Goal: Check status: Check status

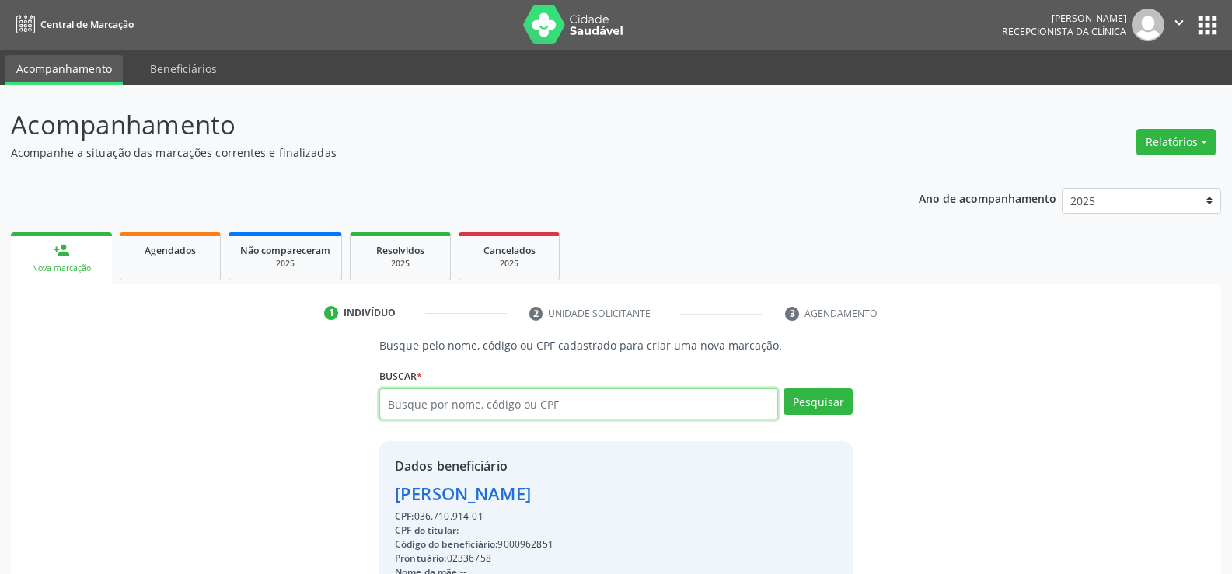
click at [661, 389] on input "text" at bounding box center [578, 404] width 399 height 31
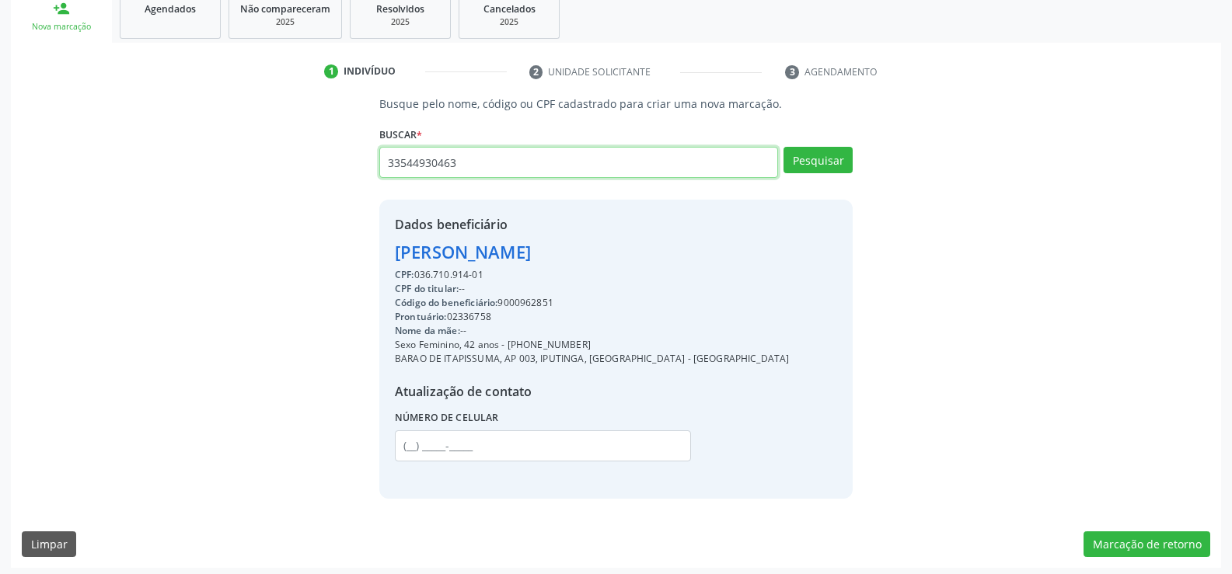
type input "33544930463"
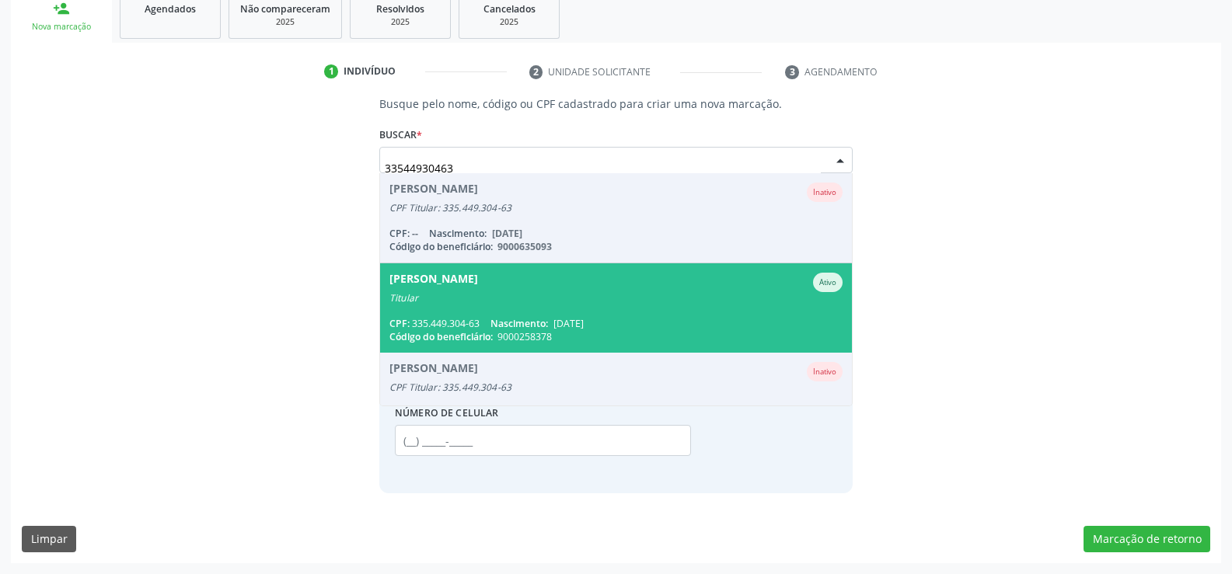
click at [594, 270] on span "[PERSON_NAME] Ativo Titular CPF: 335.449.304-63 Nascimento: [DATE] Código do be…" at bounding box center [616, 307] width 472 height 89
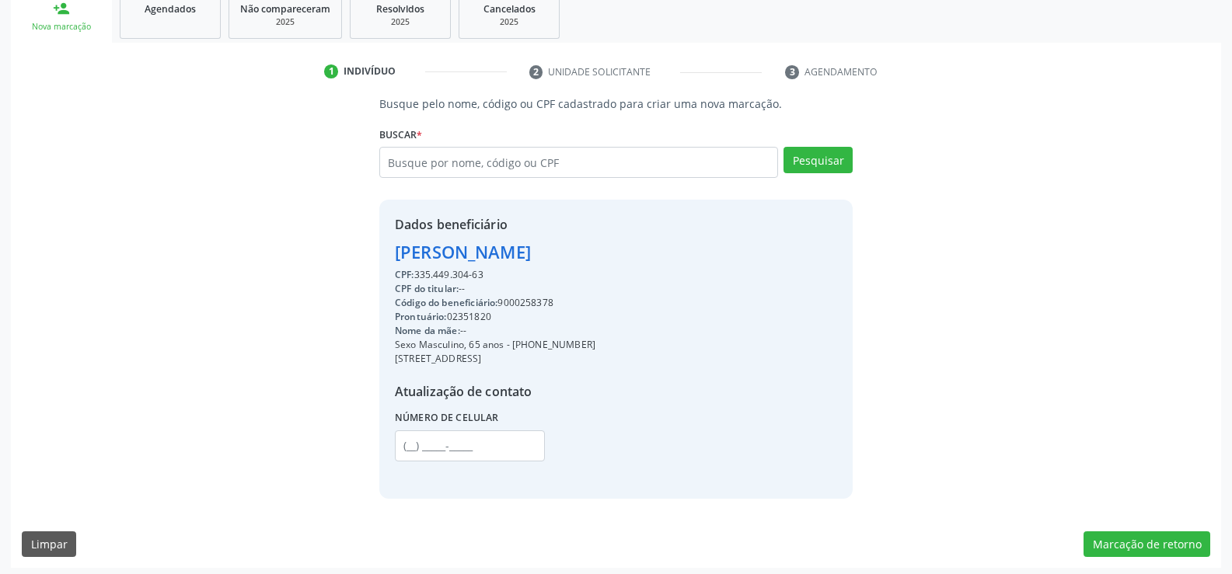
scroll to position [246, 0]
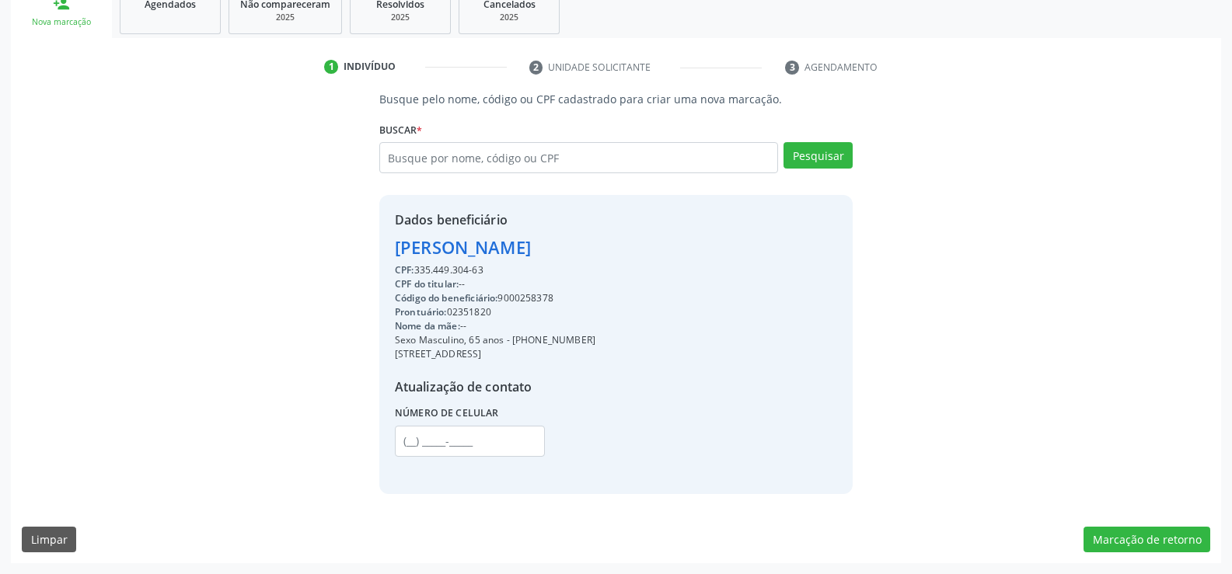
drag, startPoint x: 399, startPoint y: 246, endPoint x: 532, endPoint y: 264, distance: 135.0
click at [532, 264] on div "Dados beneficiário [PERSON_NAME] CPF: 335.449.304-63 CPF do titular: -- Código …" at bounding box center [495, 344] width 200 height 267
copy div "[PERSON_NAME] CPF: 335.449.304-63"
click at [501, 158] on input "text" at bounding box center [578, 157] width 399 height 31
type input "46416722453"
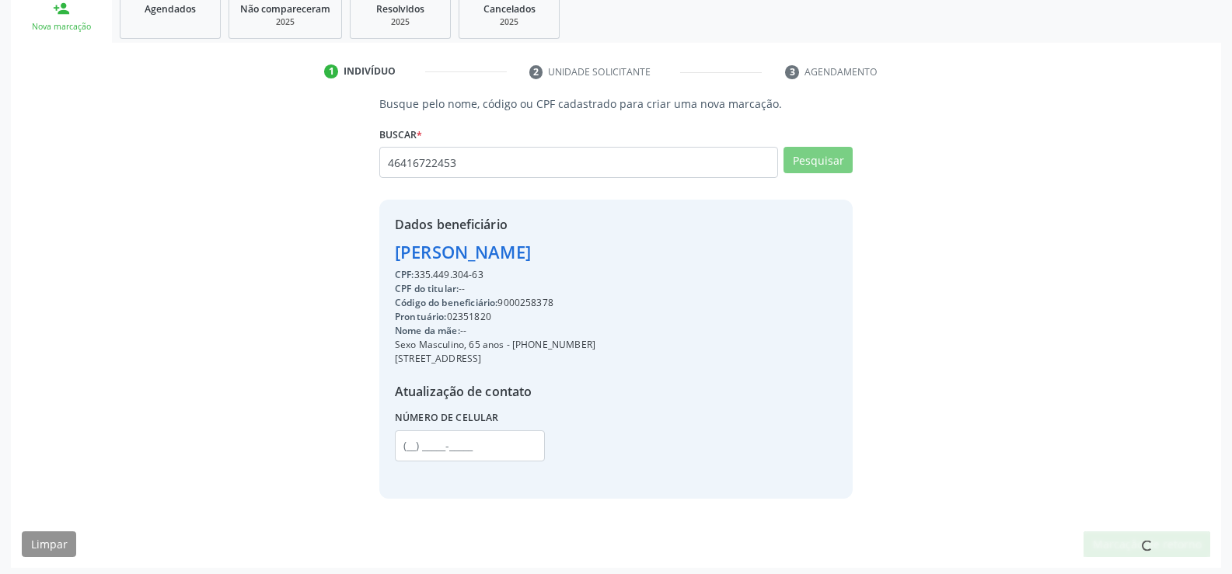
scroll to position [0, 0]
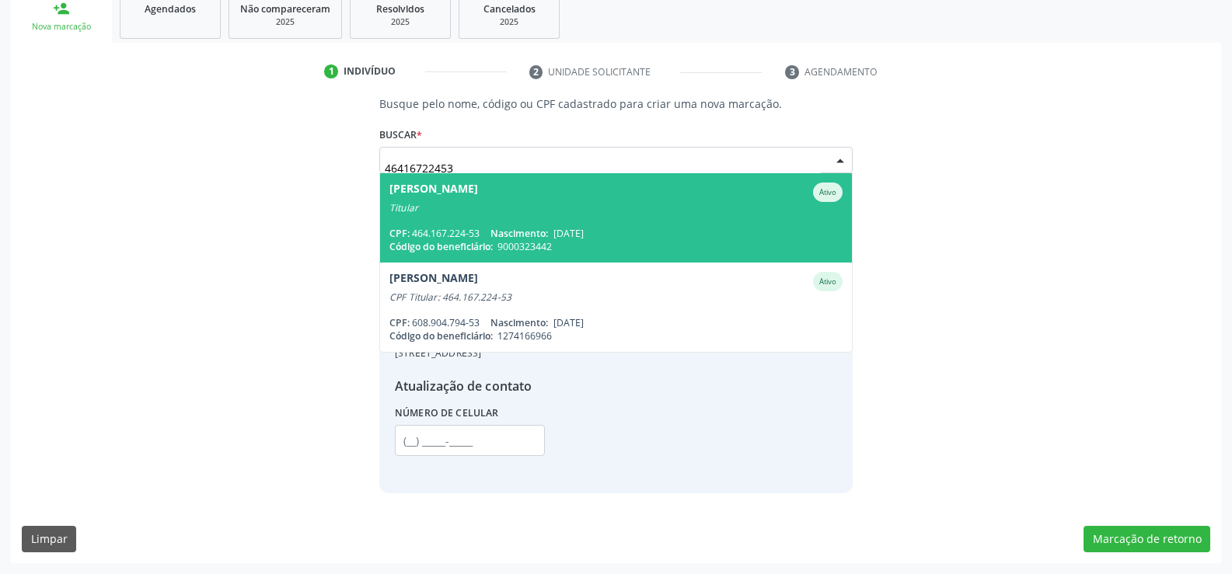
click at [478, 200] on div "[PERSON_NAME]" at bounding box center [433, 192] width 89 height 19
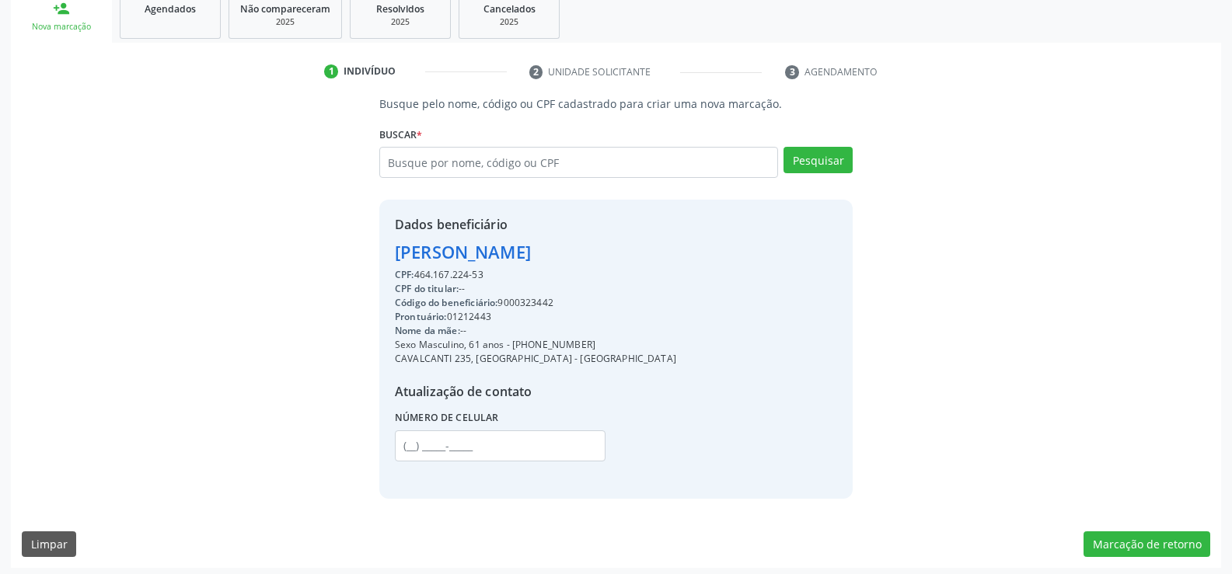
drag, startPoint x: 396, startPoint y: 250, endPoint x: 698, endPoint y: 253, distance: 302.3
click at [698, 253] on div "Dados beneficiário [PERSON_NAME] CPF: 464.167.224-53 CPF do titular: -- Código …" at bounding box center [615, 349] width 473 height 298
copy div "[PERSON_NAME]"
click at [186, 15] on span "Agendados" at bounding box center [170, 8] width 51 height 13
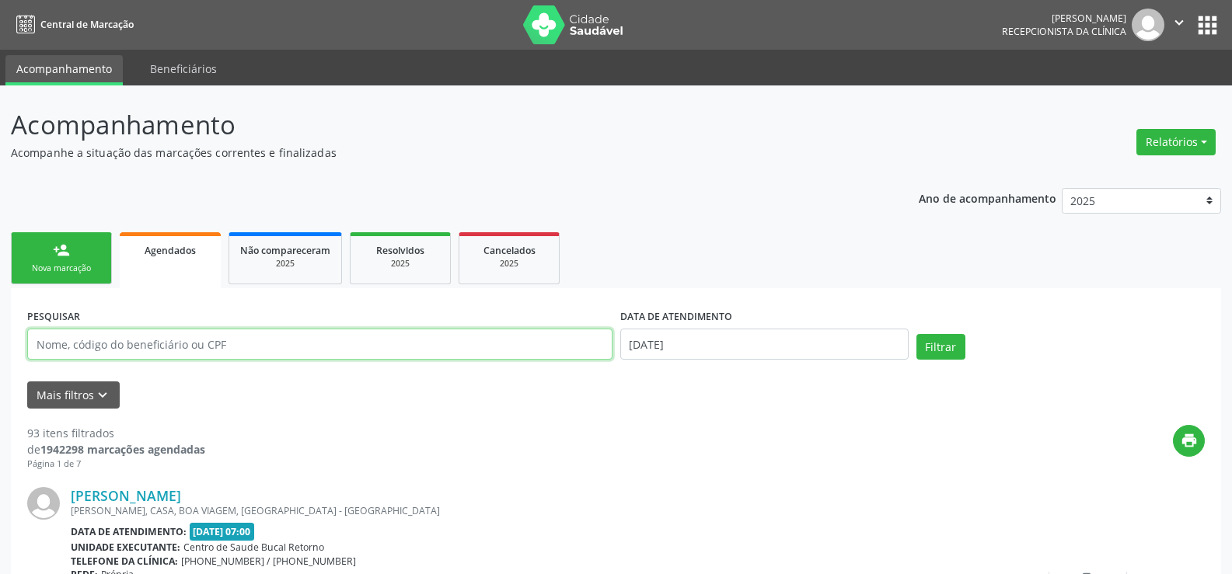
click at [126, 343] on input "text" at bounding box center [319, 344] width 585 height 31
paste input "[PERSON_NAME]"
type input "[PERSON_NAME]"
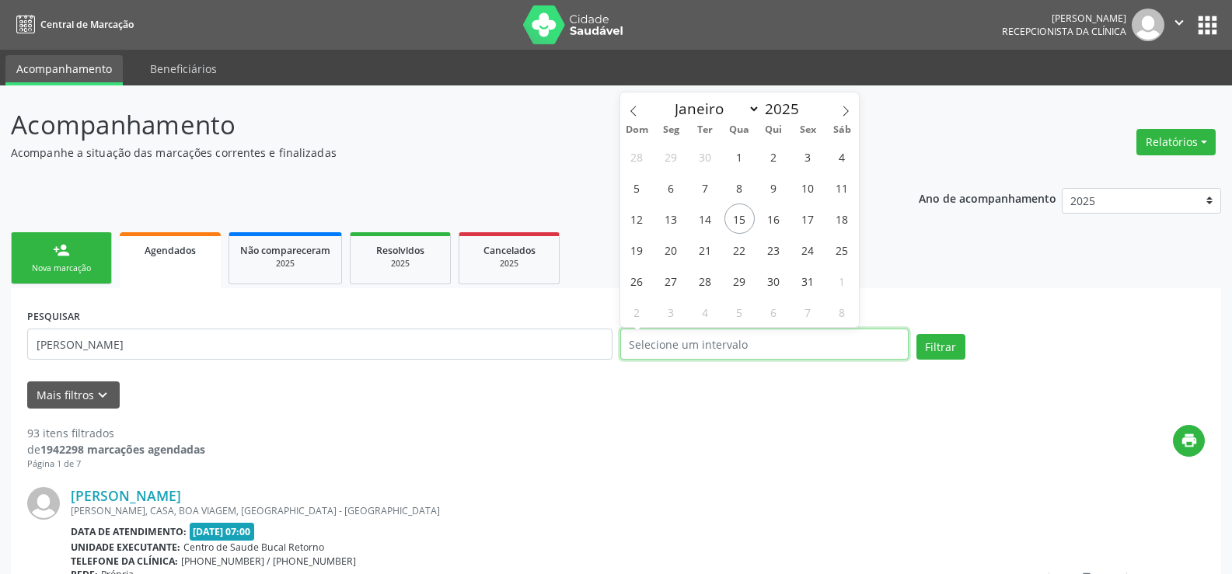
click at [916, 334] on button "Filtrar" at bounding box center [940, 347] width 49 height 26
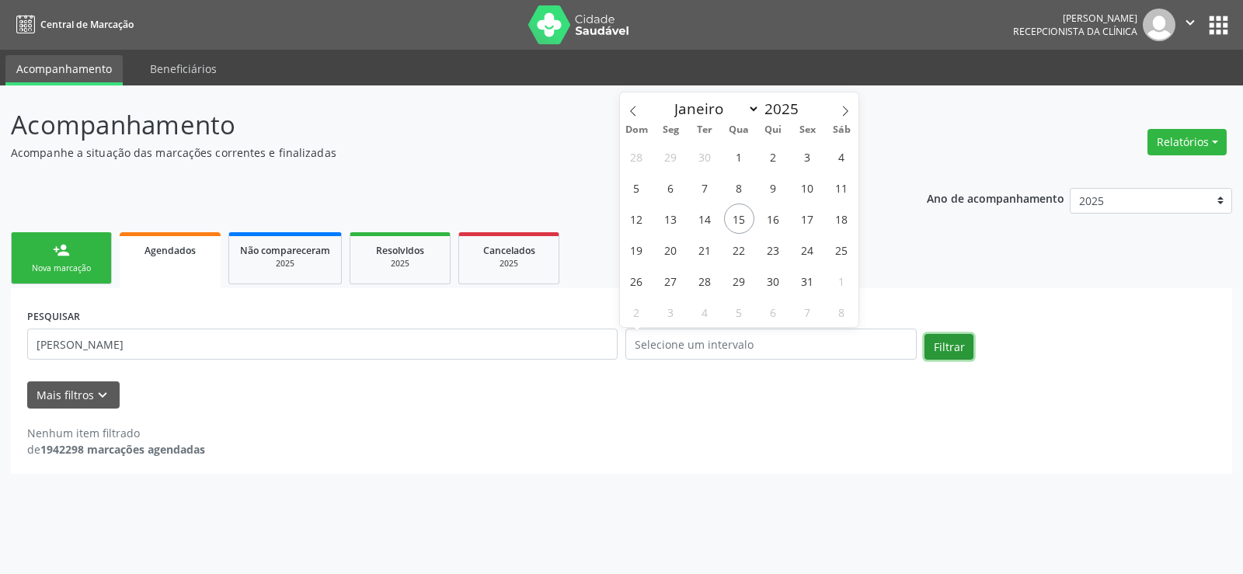
click at [959, 347] on button "Filtrar" at bounding box center [949, 347] width 49 height 26
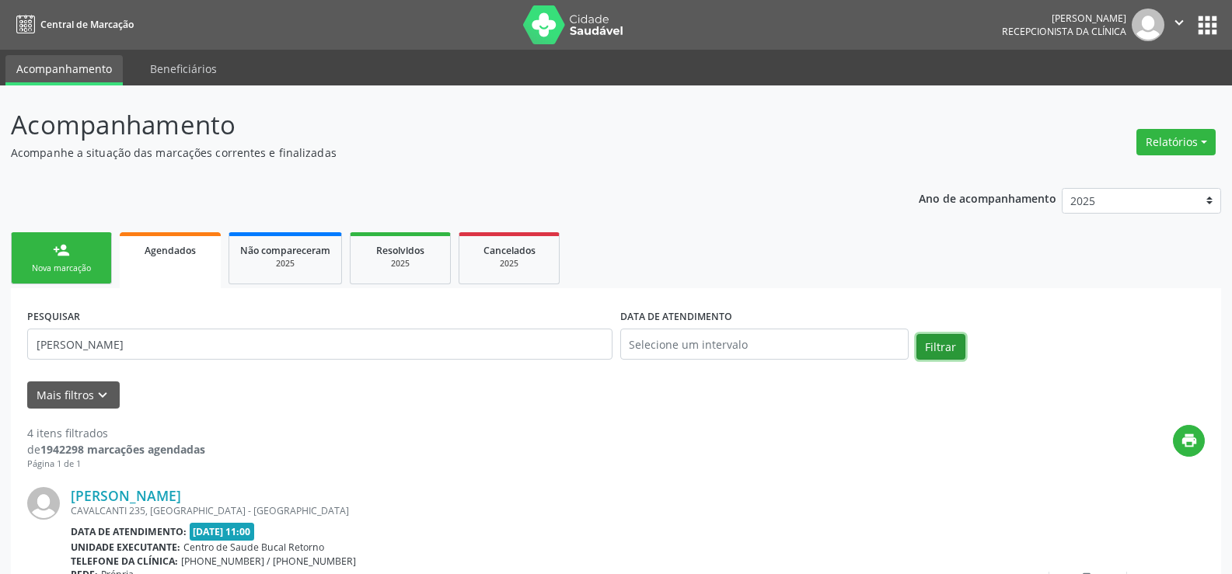
click at [959, 347] on button "Filtrar" at bounding box center [940, 347] width 49 height 26
click at [951, 347] on button "Filtrar" at bounding box center [940, 347] width 49 height 26
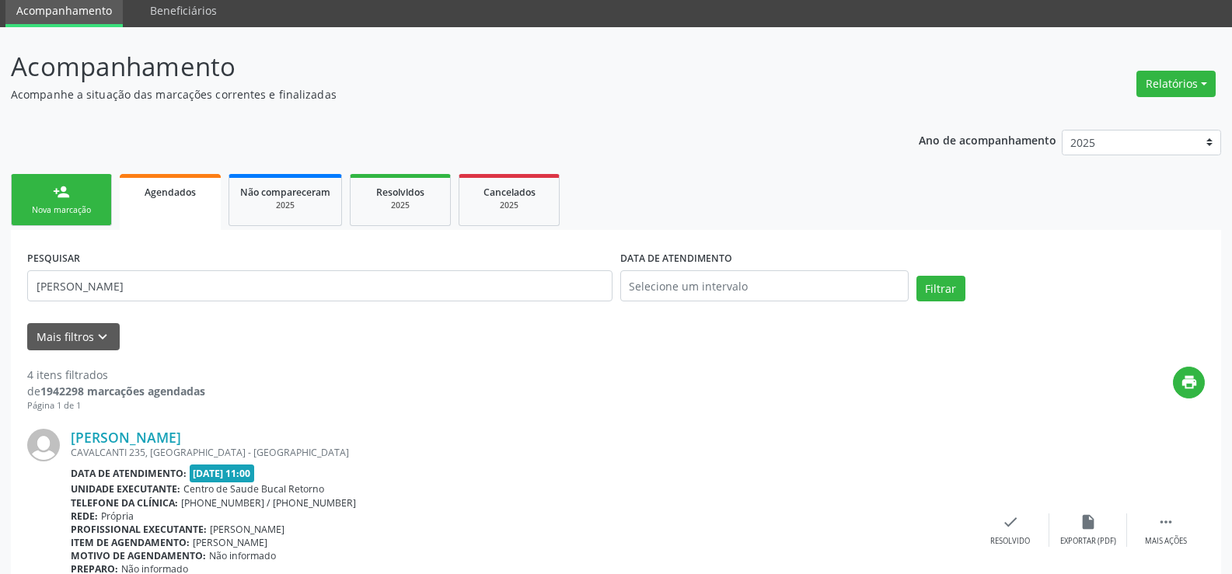
scroll to position [4, 0]
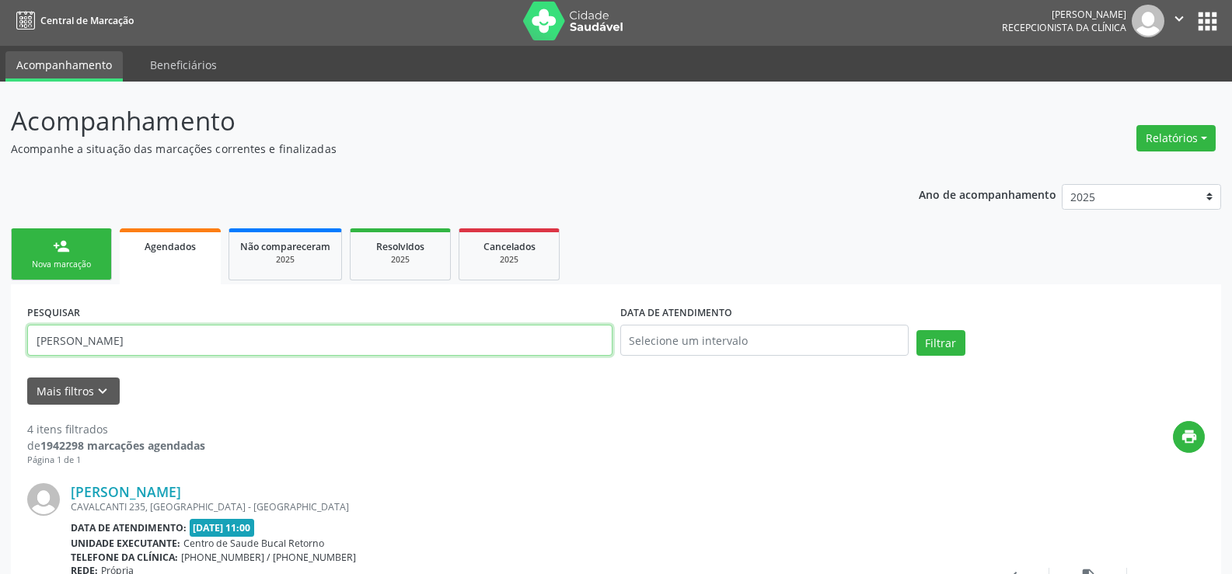
drag, startPoint x: 36, startPoint y: 339, endPoint x: 300, endPoint y: 339, distance: 264.2
click at [300, 339] on input "[PERSON_NAME]" at bounding box center [319, 340] width 585 height 31
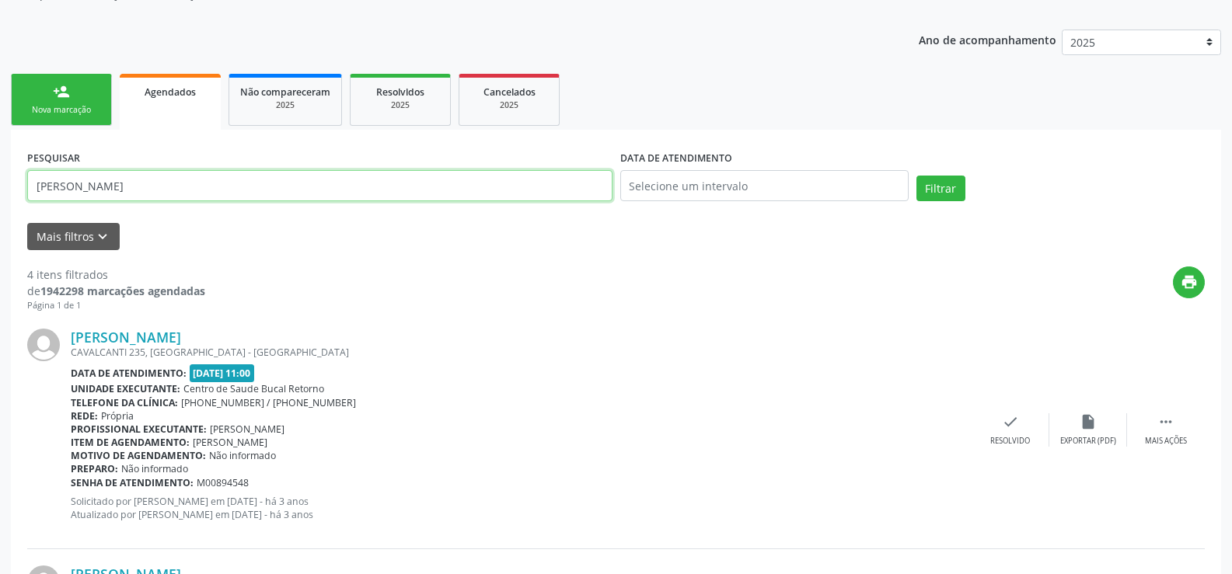
scroll to position [159, 0]
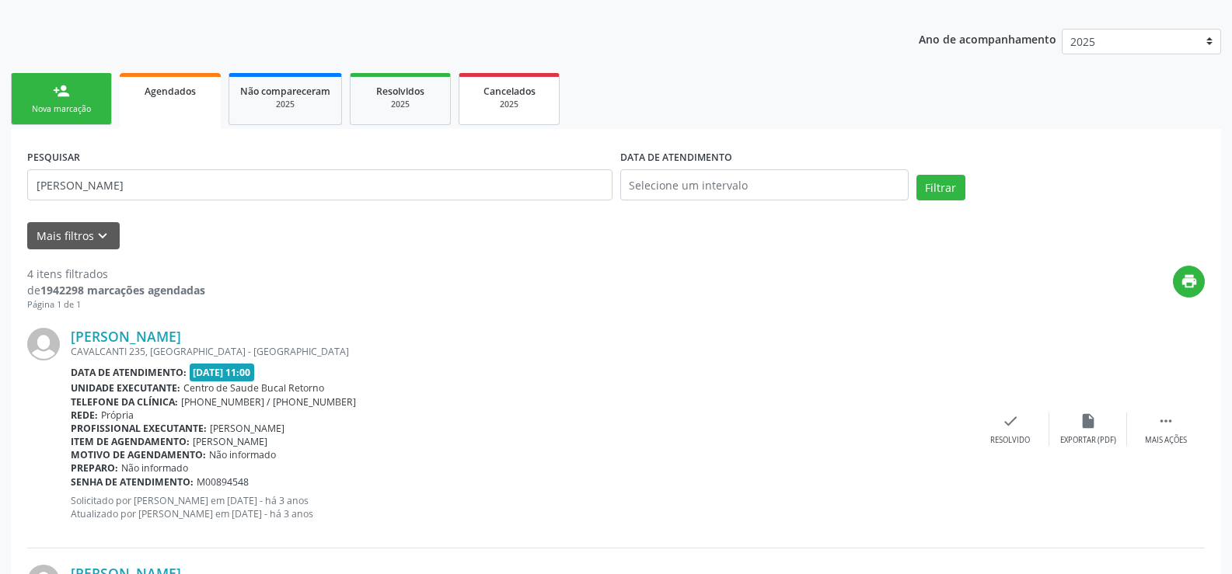
click at [506, 103] on div "2025" at bounding box center [509, 105] width 78 height 12
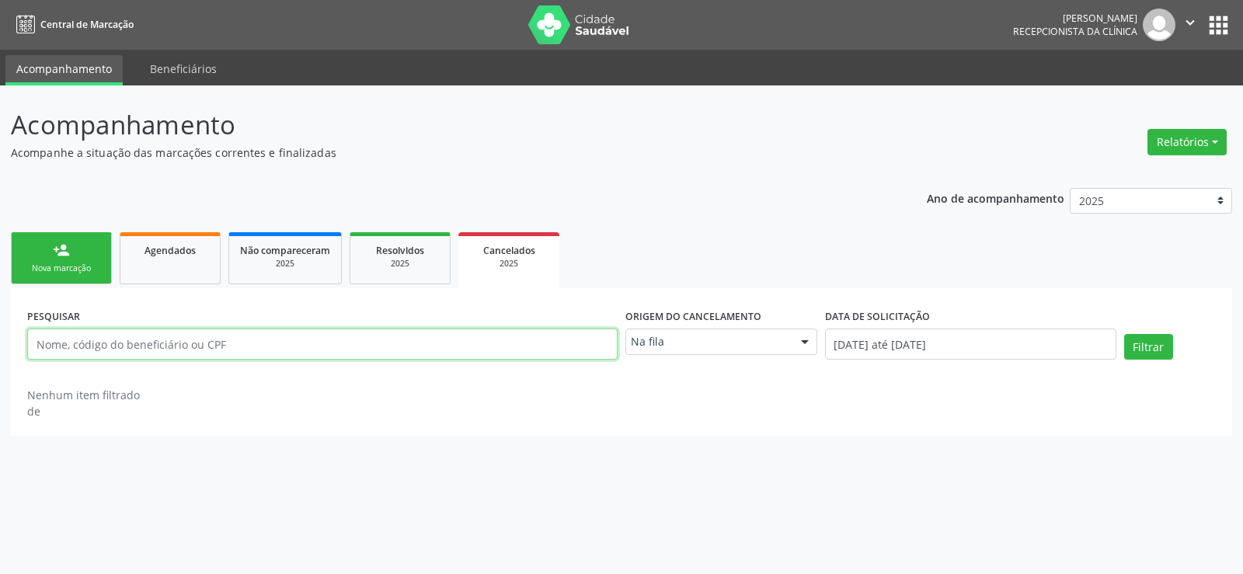
click at [209, 346] on input "text" at bounding box center [322, 344] width 591 height 31
paste input "[PERSON_NAME]"
type input "[PERSON_NAME]"
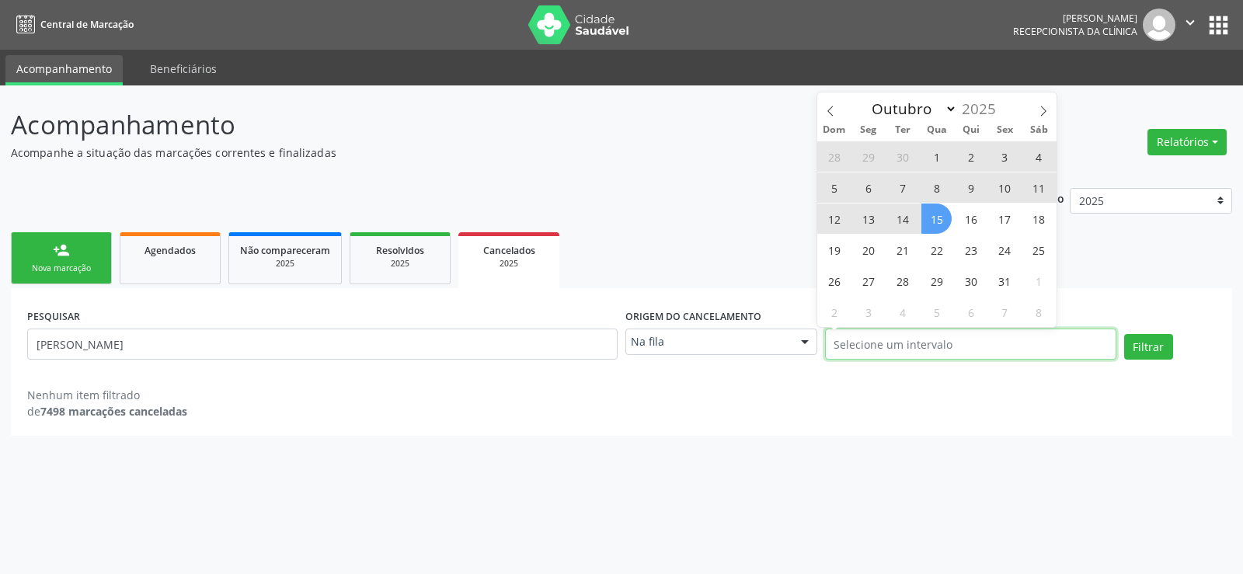
select select "0"
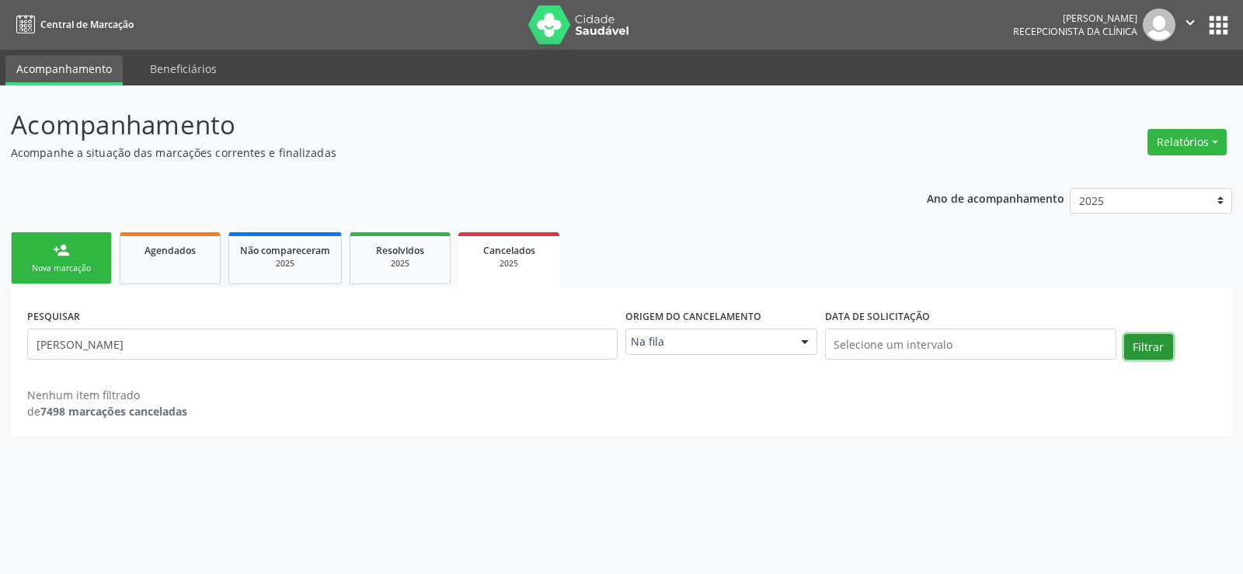
click at [1152, 344] on button "Filtrar" at bounding box center [1148, 347] width 49 height 26
click at [406, 266] on div "2025" at bounding box center [400, 264] width 78 height 12
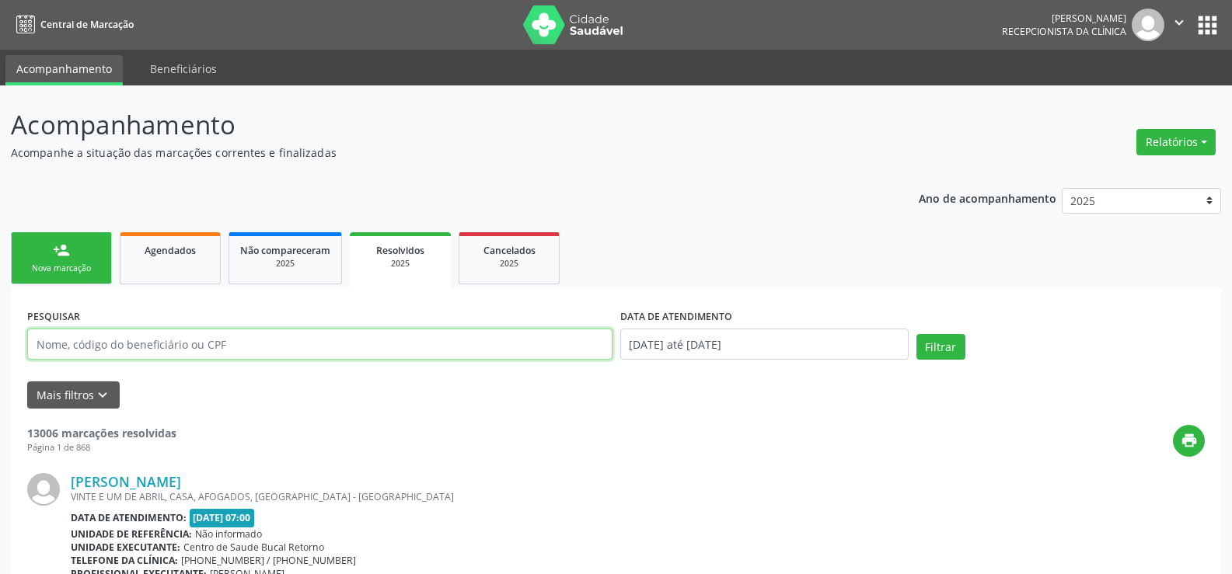
click at [159, 344] on input "text" at bounding box center [319, 344] width 585 height 31
paste input "[PERSON_NAME]"
type input "[PERSON_NAME]"
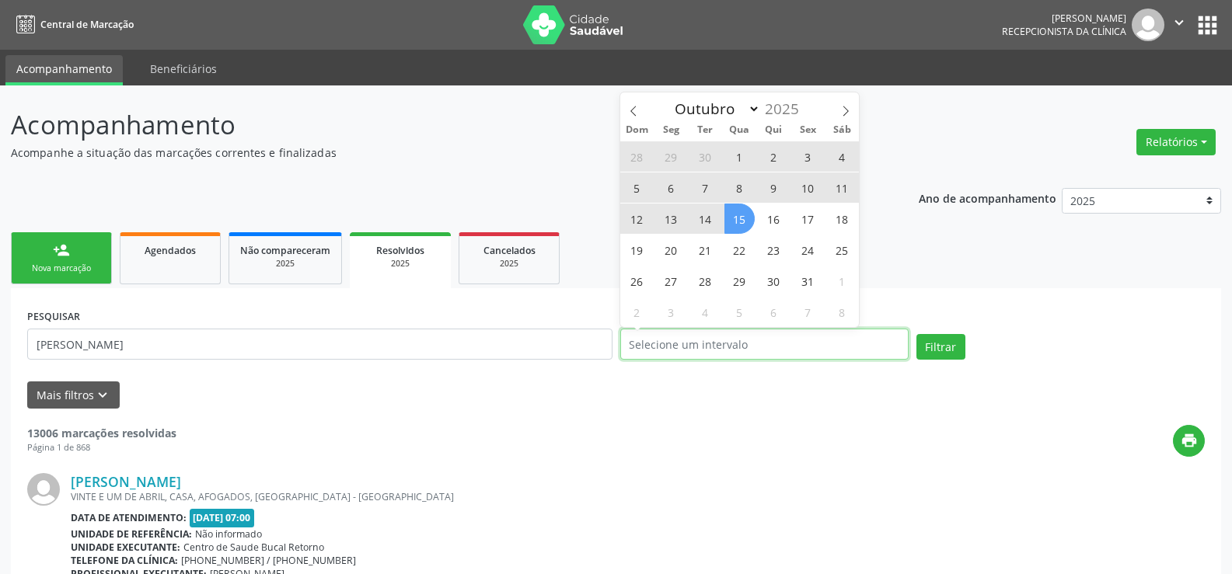
select select "0"
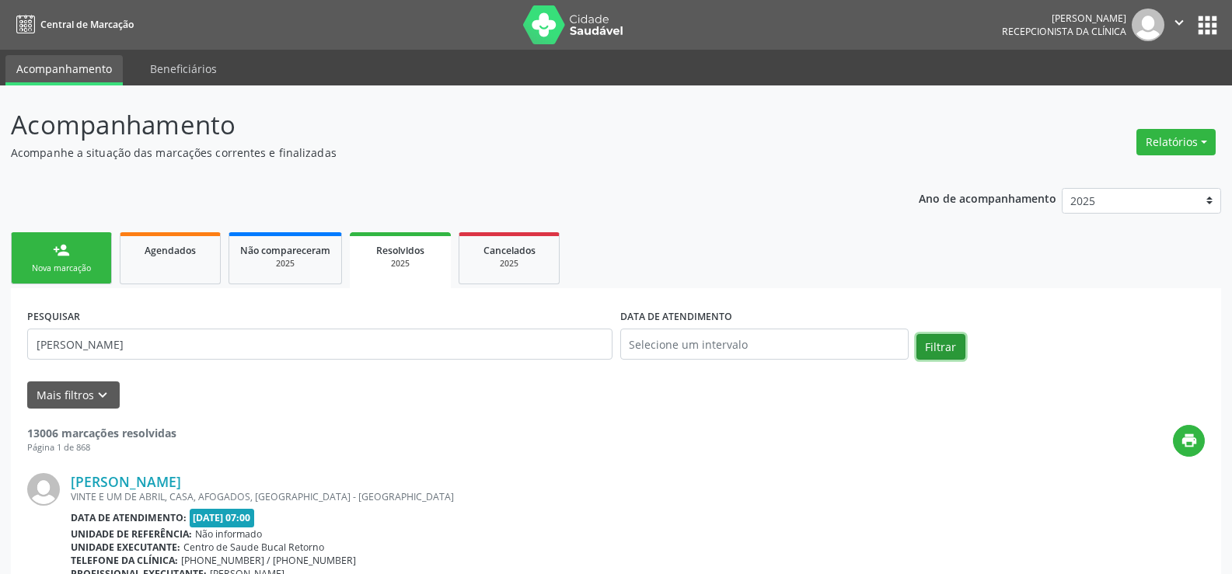
click at [954, 348] on button "Filtrar" at bounding box center [940, 347] width 49 height 26
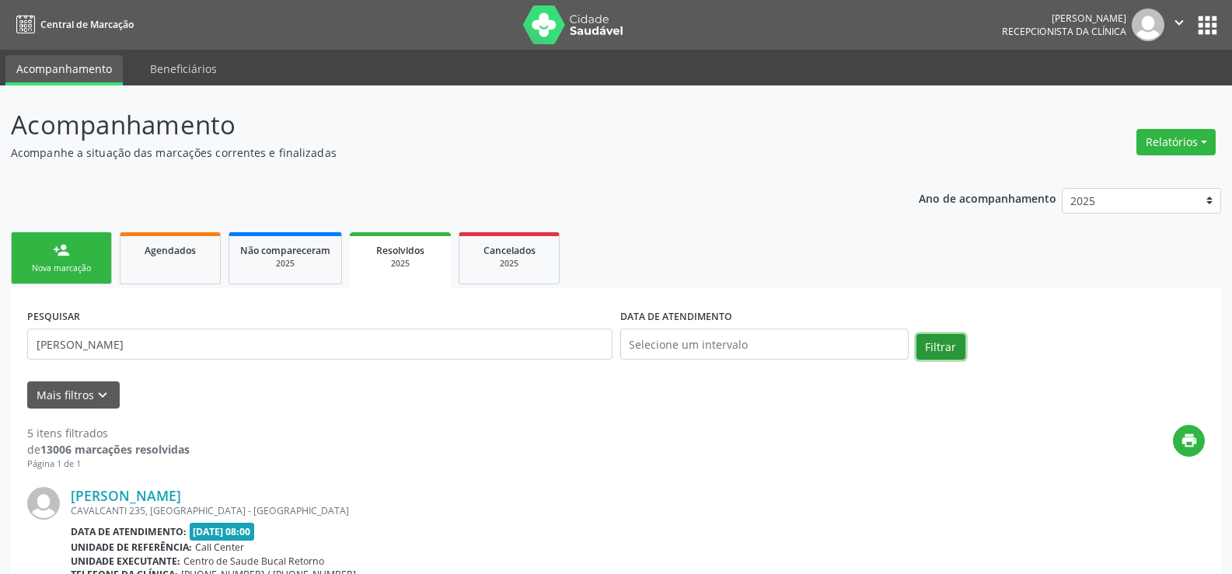
click at [954, 348] on button "Filtrar" at bounding box center [940, 347] width 49 height 26
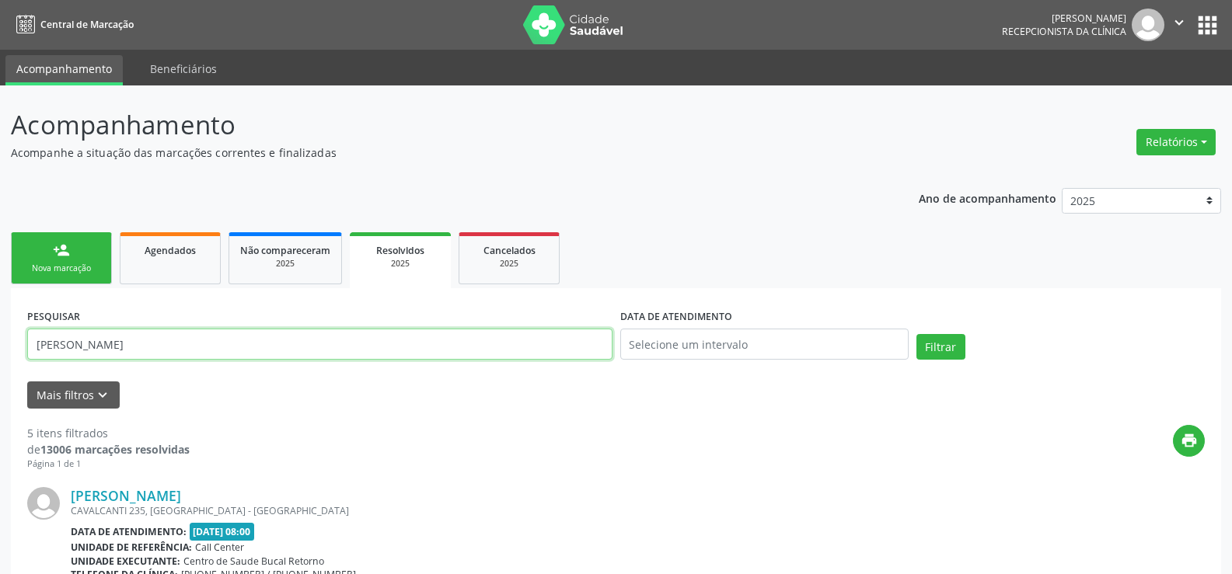
click at [246, 349] on input "[PERSON_NAME]" at bounding box center [319, 344] width 585 height 31
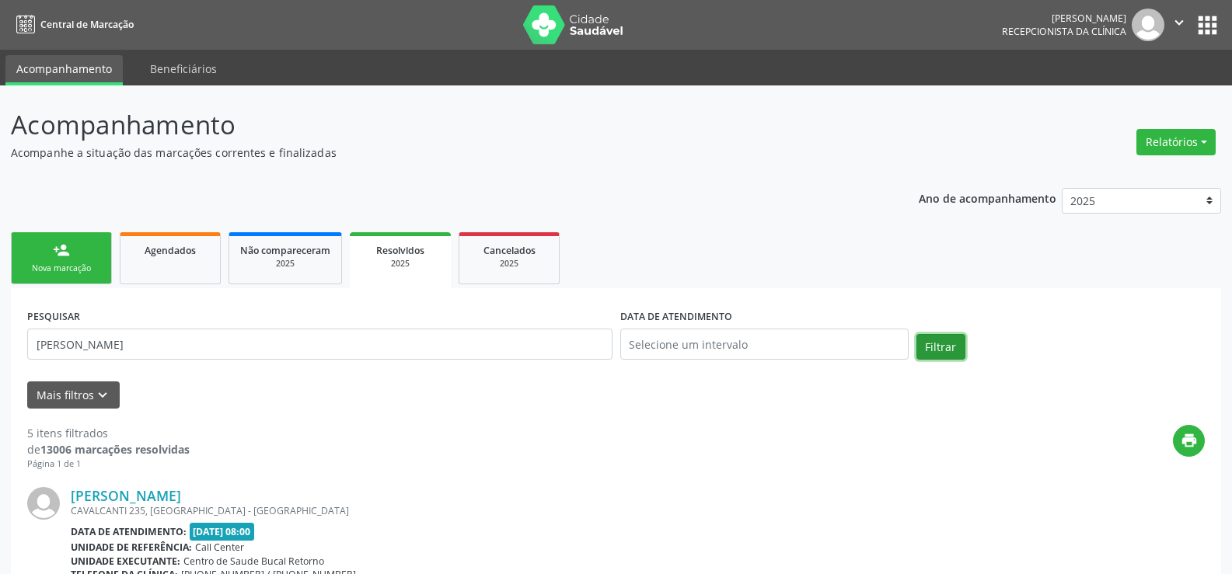
click at [953, 347] on button "Filtrar" at bounding box center [940, 347] width 49 height 26
click at [70, 252] on link "person_add Nova marcação" at bounding box center [61, 258] width 101 height 52
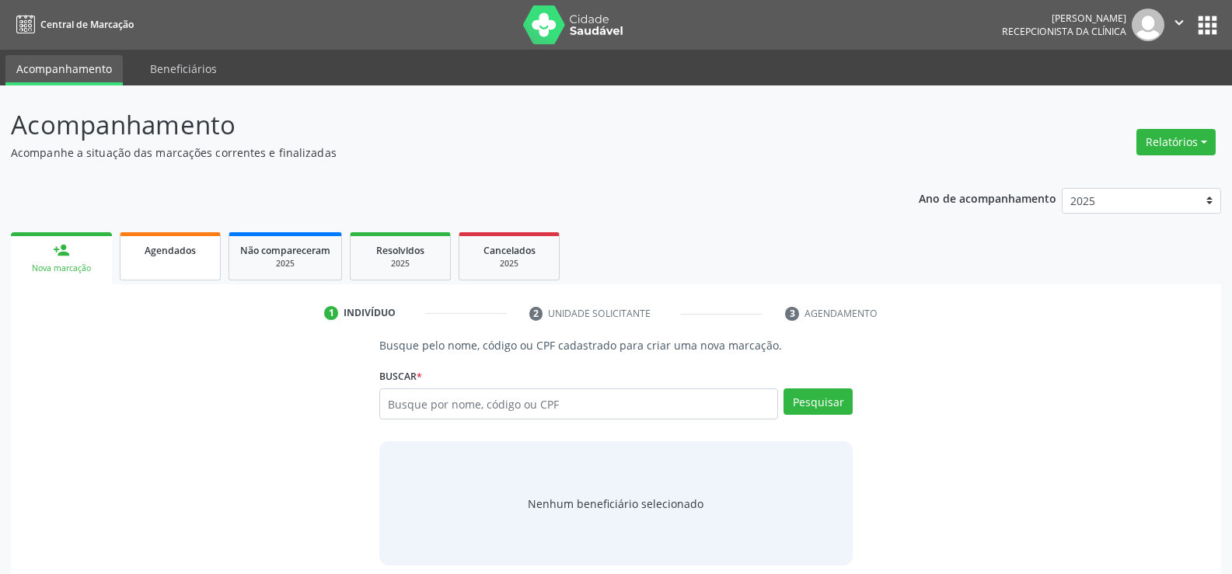
click at [152, 243] on div "Agendados" at bounding box center [170, 250] width 78 height 16
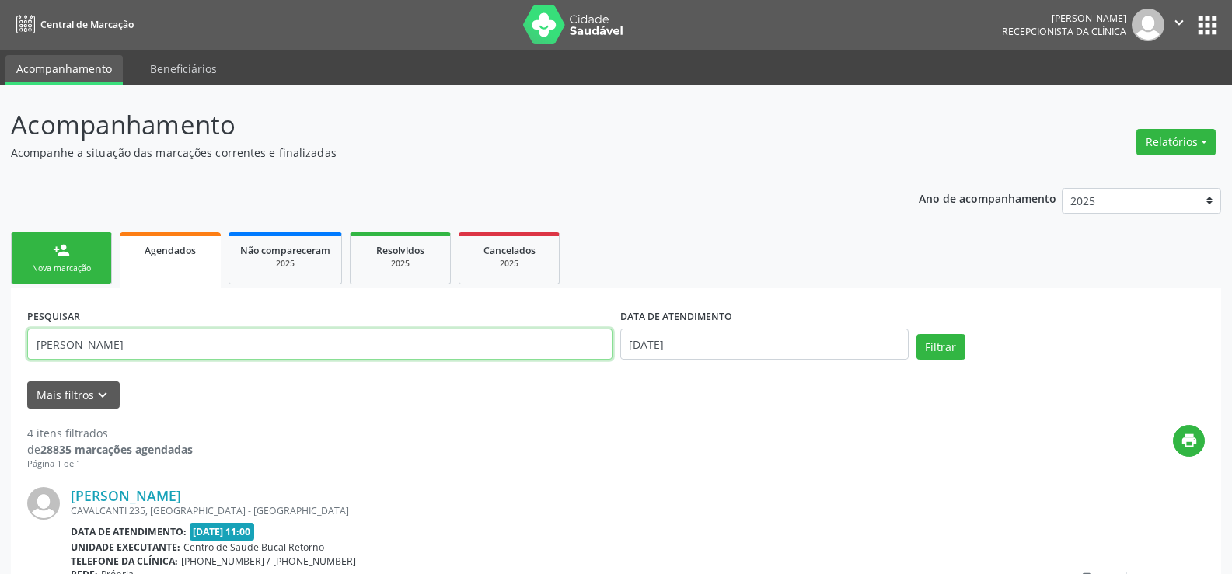
click at [257, 342] on input "[PERSON_NAME]" at bounding box center [319, 344] width 585 height 31
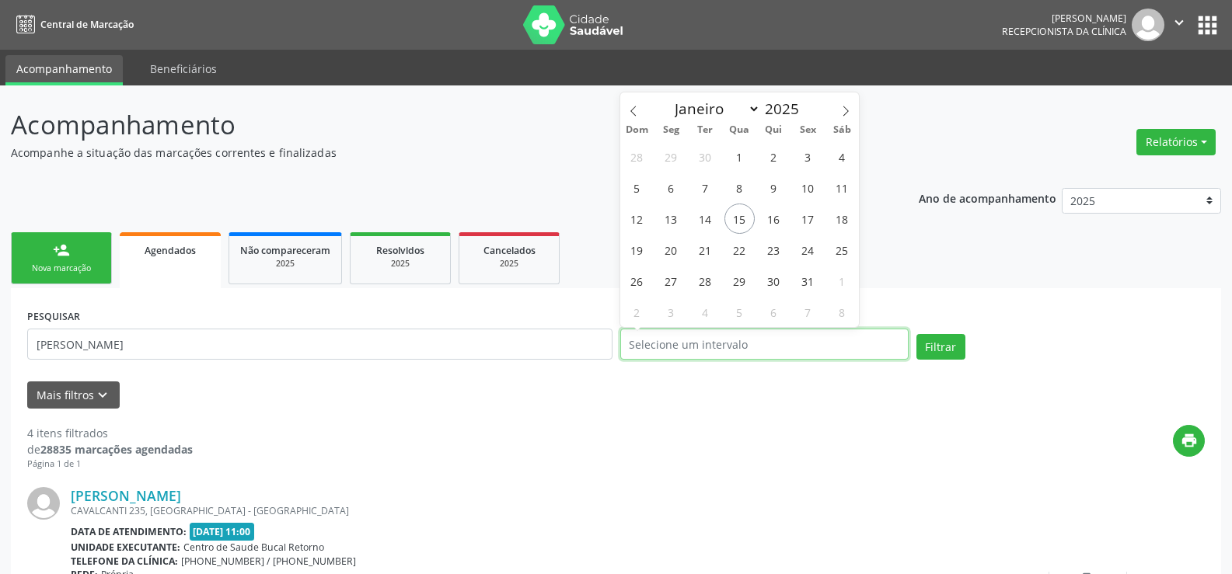
click at [916, 334] on button "Filtrar" at bounding box center [940, 347] width 49 height 26
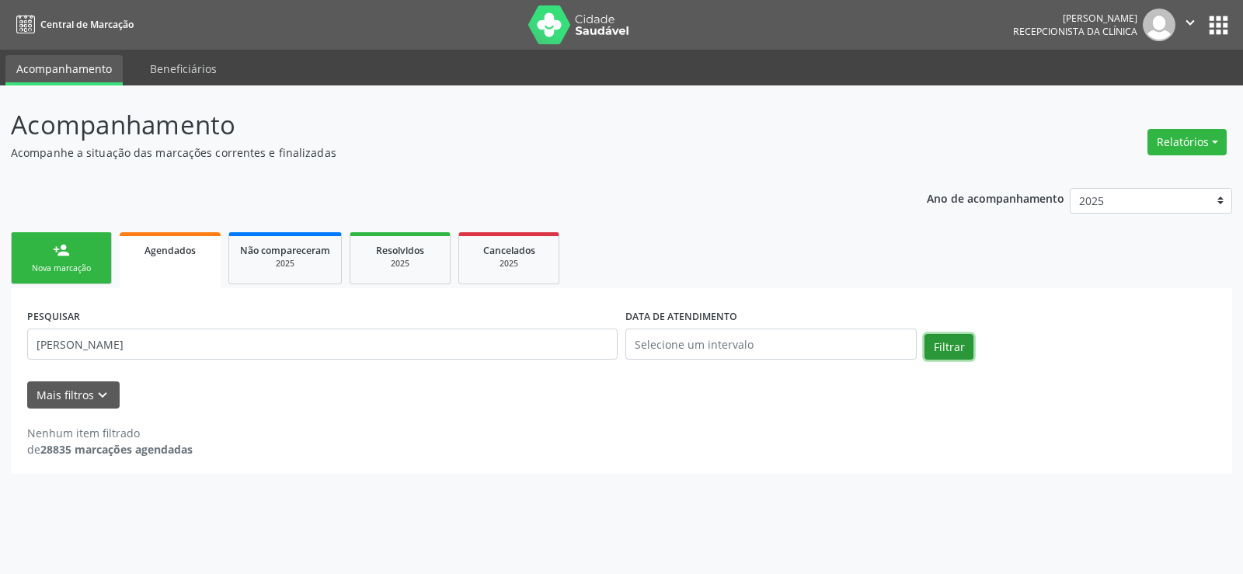
click at [950, 347] on button "Filtrar" at bounding box center [949, 347] width 49 height 26
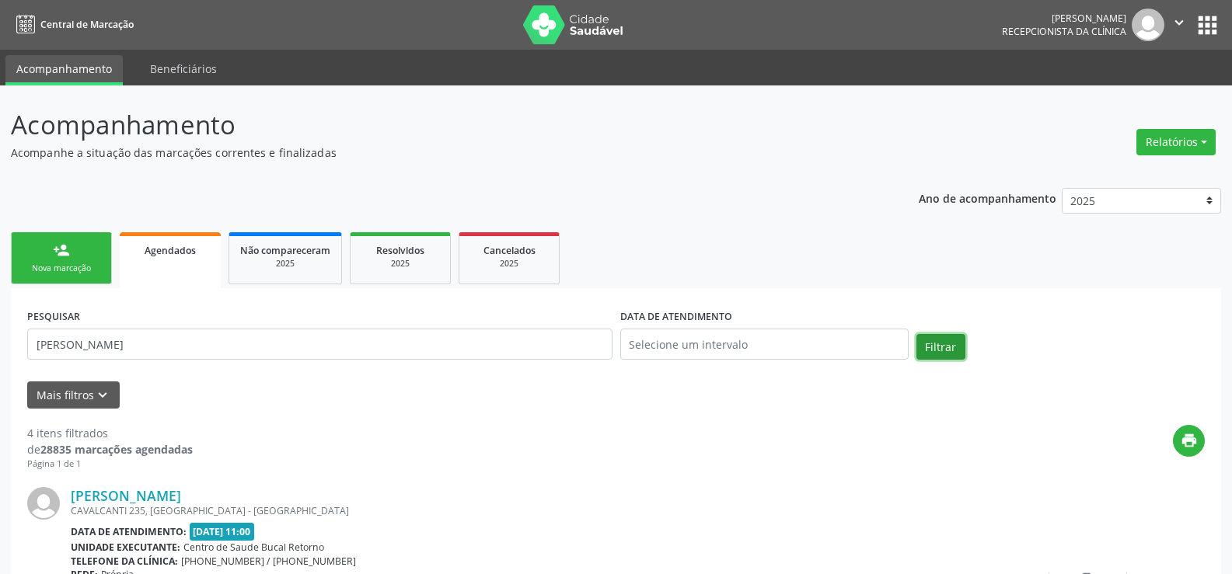
click at [950, 347] on button "Filtrar" at bounding box center [940, 347] width 49 height 26
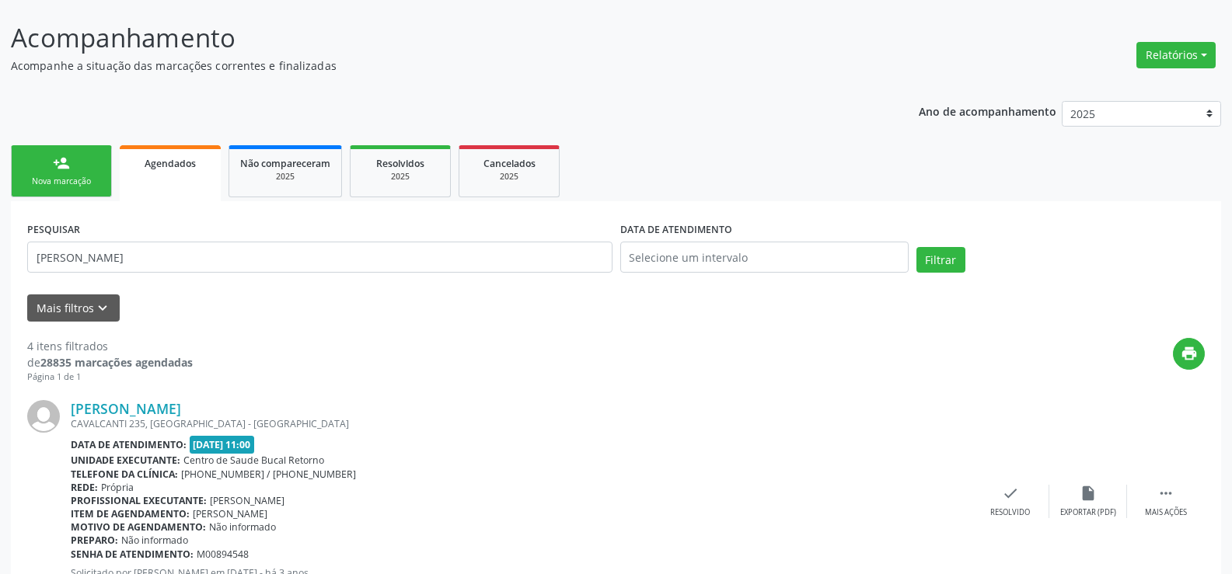
scroll to position [82, 0]
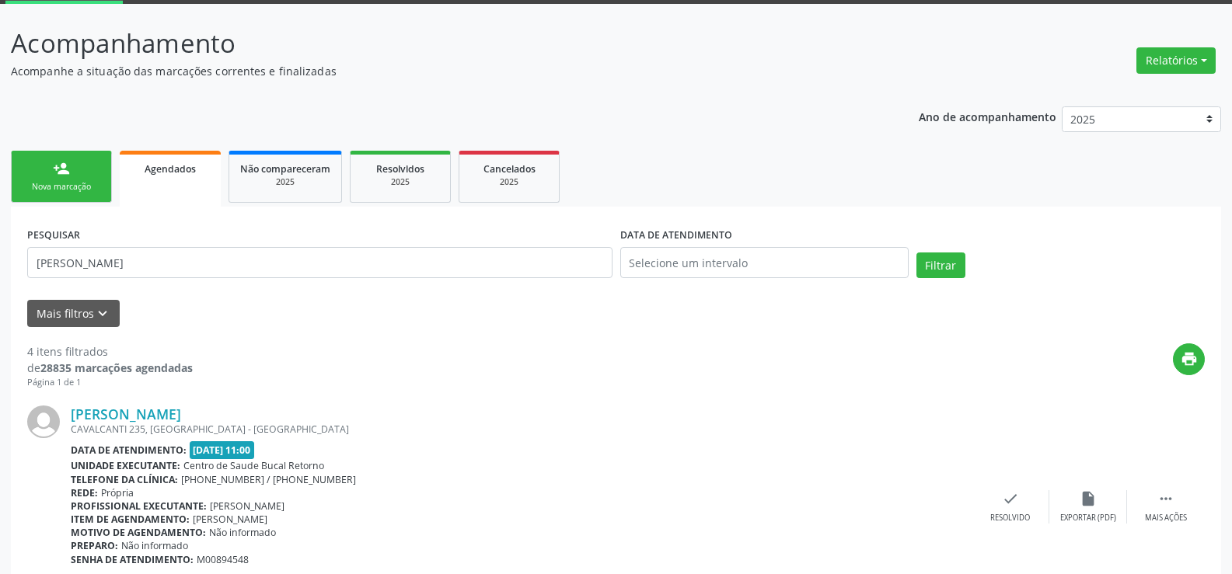
click at [56, 183] on div "Nova marcação" at bounding box center [62, 187] width 78 height 12
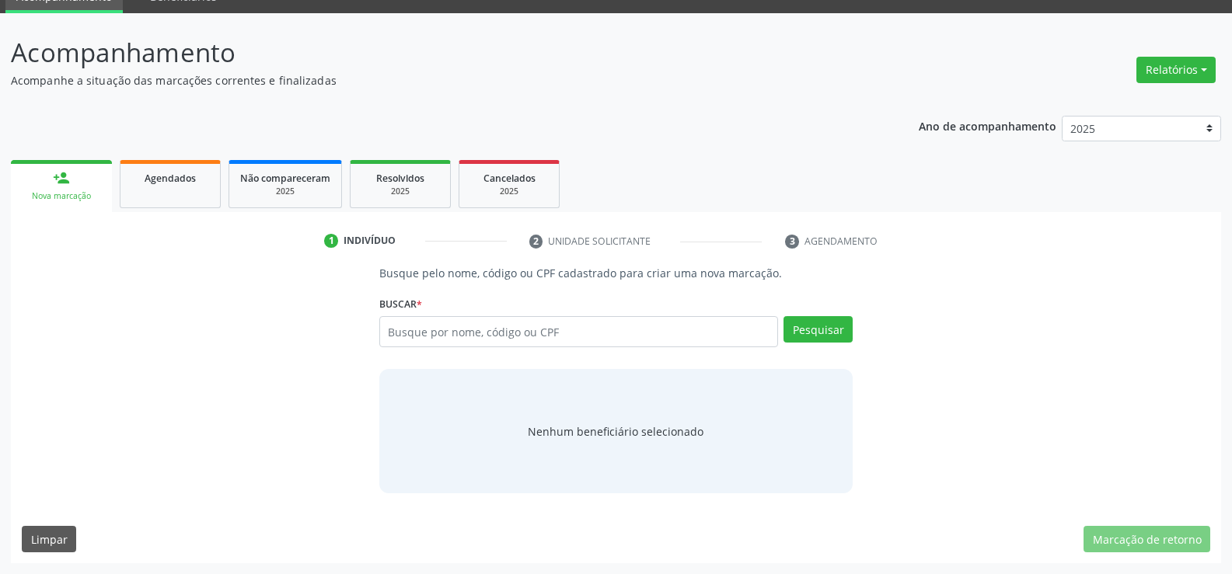
scroll to position [72, 0]
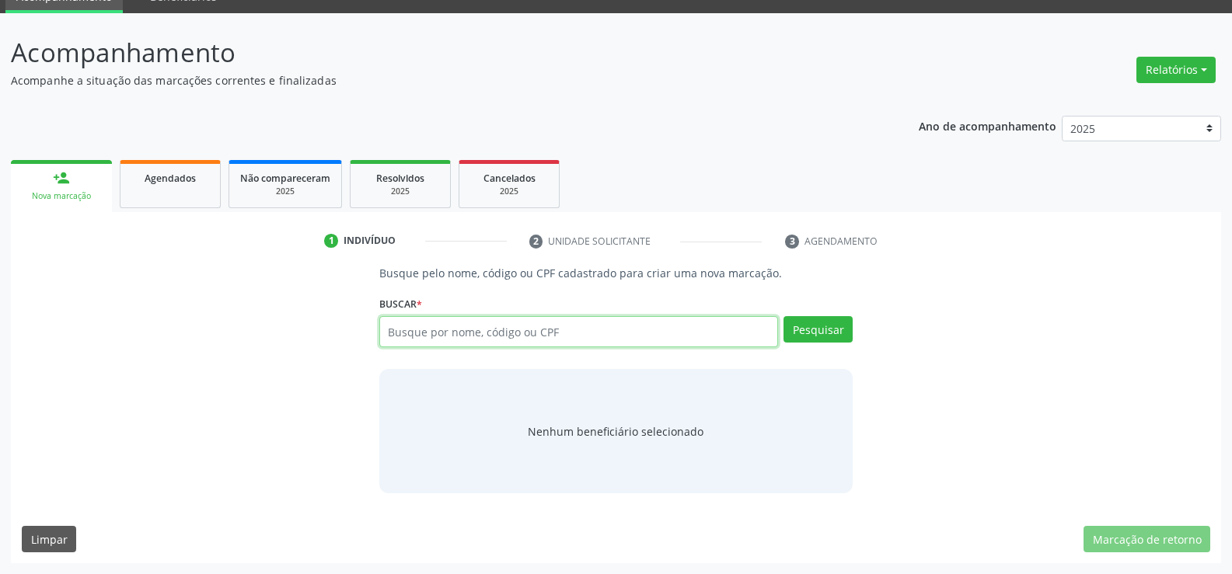
click at [599, 332] on input "text" at bounding box center [578, 331] width 399 height 31
type input "49284789400"
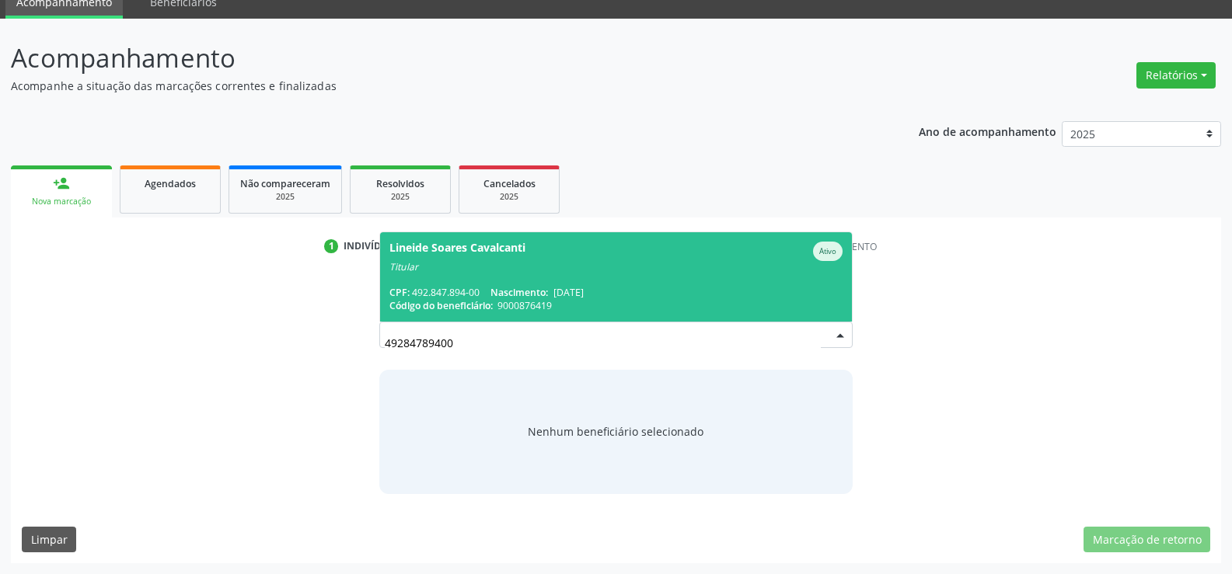
scroll to position [67, 0]
click at [584, 290] on span "[DATE]" at bounding box center [568, 292] width 30 height 13
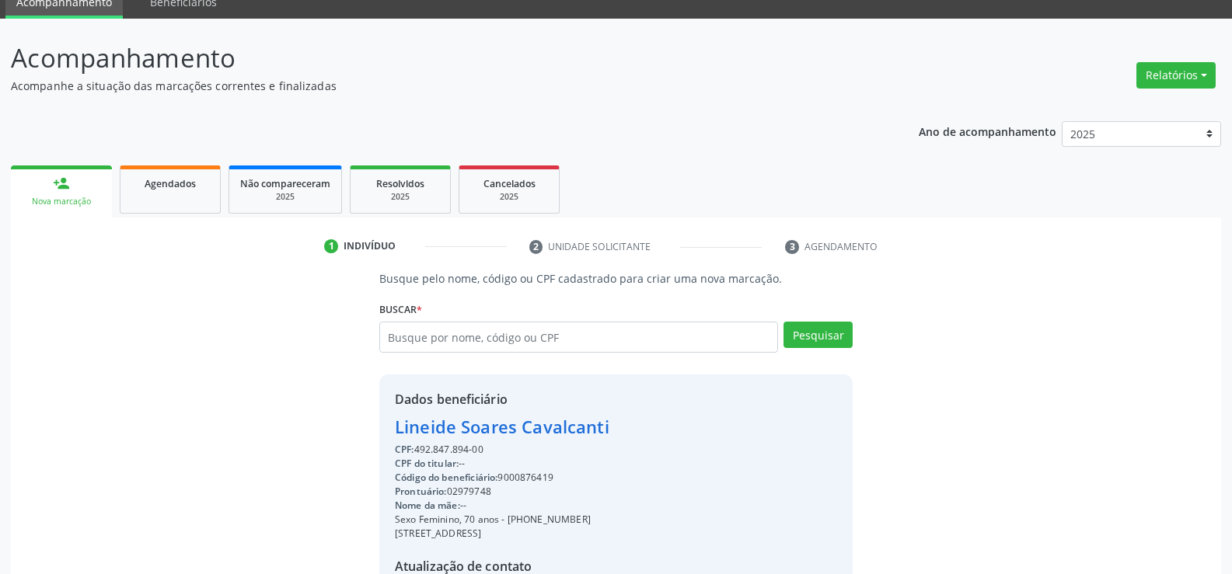
click at [385, 431] on div "Dados beneficiário Lineide Soares Cavalcanti CPF: 492.847.894-00 CPF do titular…" at bounding box center [615, 524] width 473 height 298
drag, startPoint x: 397, startPoint y: 429, endPoint x: 678, endPoint y: 423, distance: 280.6
click at [678, 423] on div "Dados beneficiário Lineide Soares Cavalcanti CPF: 492.847.894-00 CPF do titular…" at bounding box center [615, 524] width 473 height 298
copy div "Lineide Soares Cavalcanti"
click at [162, 194] on link "Agendados" at bounding box center [170, 190] width 101 height 48
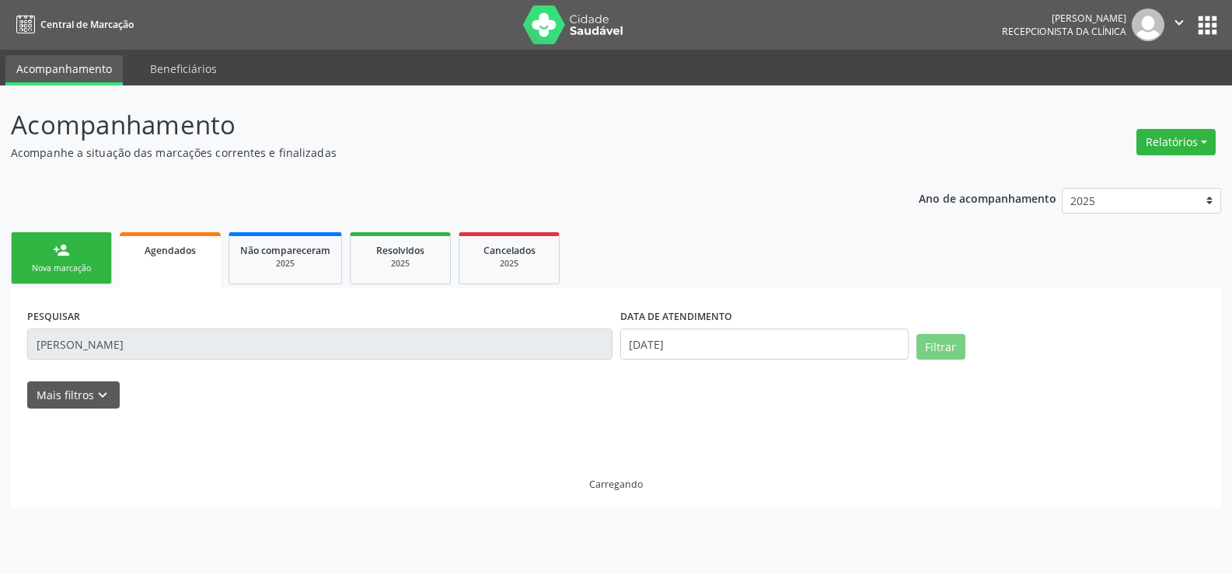
scroll to position [0, 0]
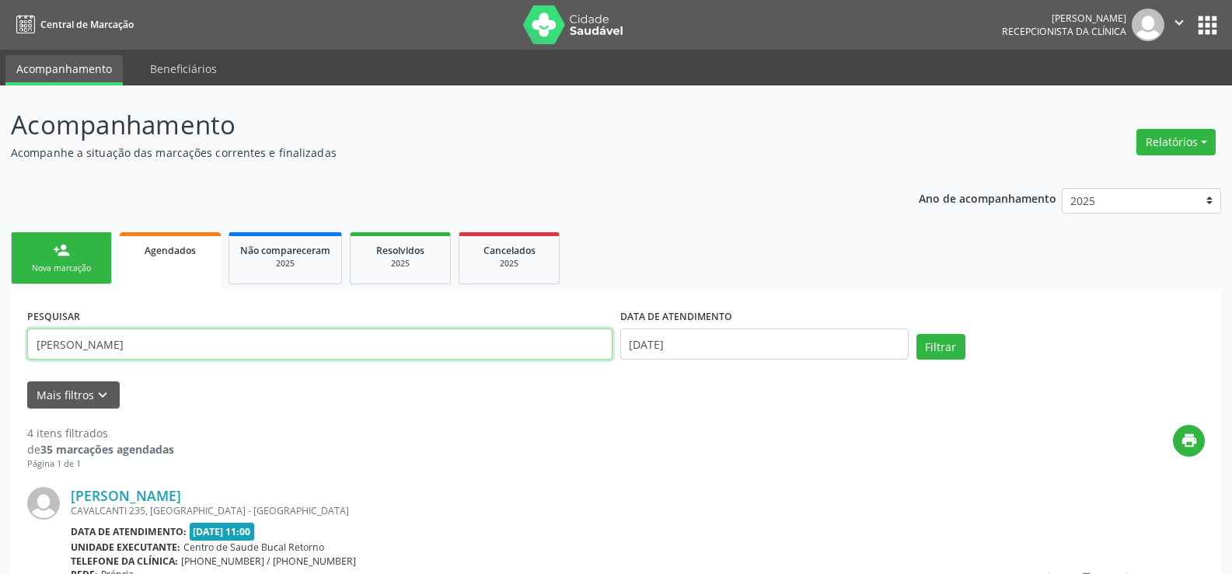
click at [91, 346] on input "[PERSON_NAME]" at bounding box center [319, 344] width 585 height 31
paste input "Lineide Soares Cavalcanti"
type input "Lineide Soares Cavalcanti"
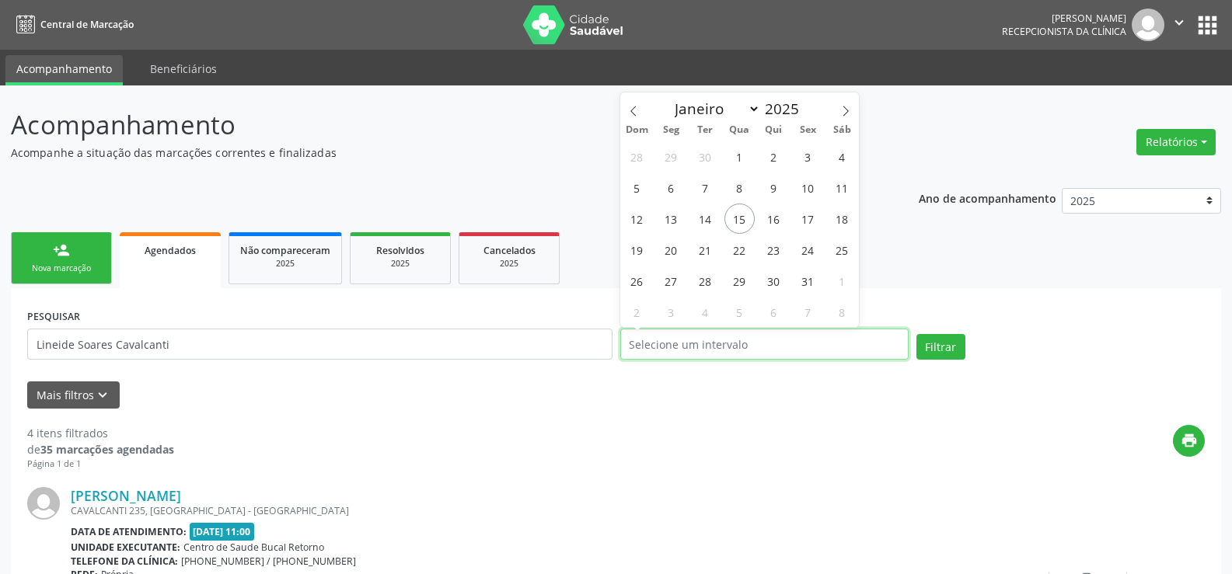
click at [916, 334] on button "Filtrar" at bounding box center [940, 347] width 49 height 26
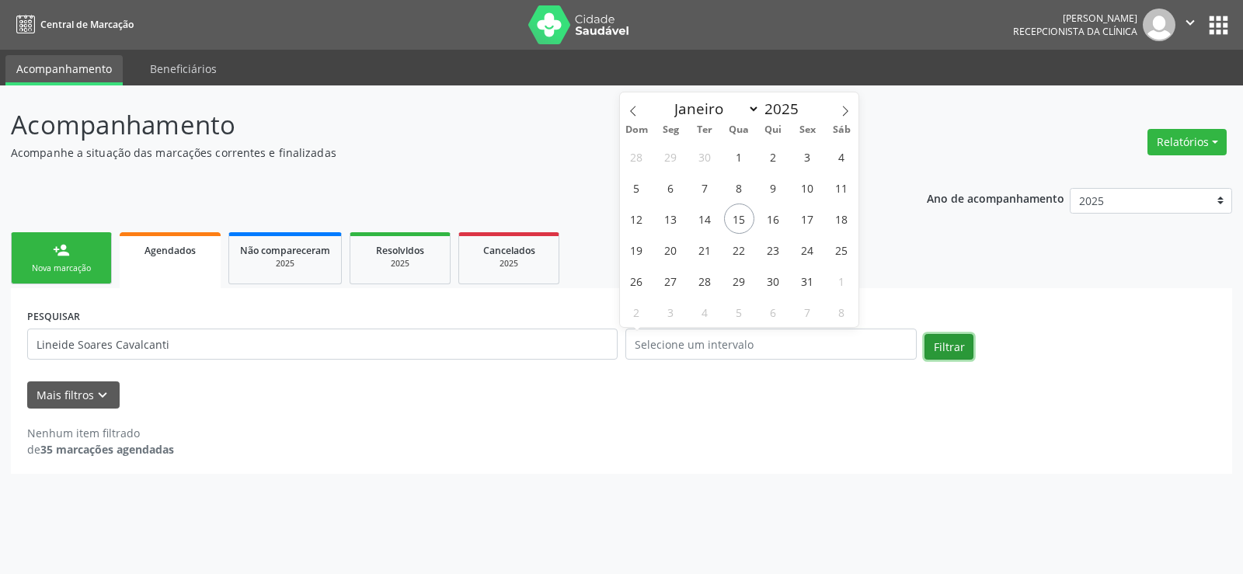
click at [954, 350] on button "Filtrar" at bounding box center [949, 347] width 49 height 26
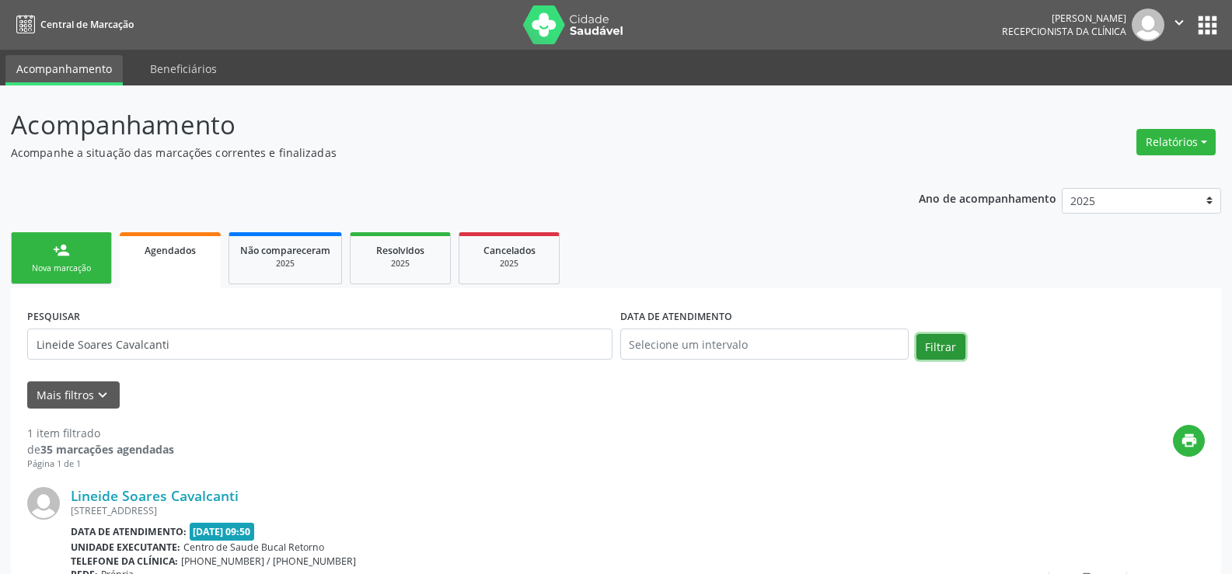
click at [951, 347] on button "Filtrar" at bounding box center [940, 347] width 49 height 26
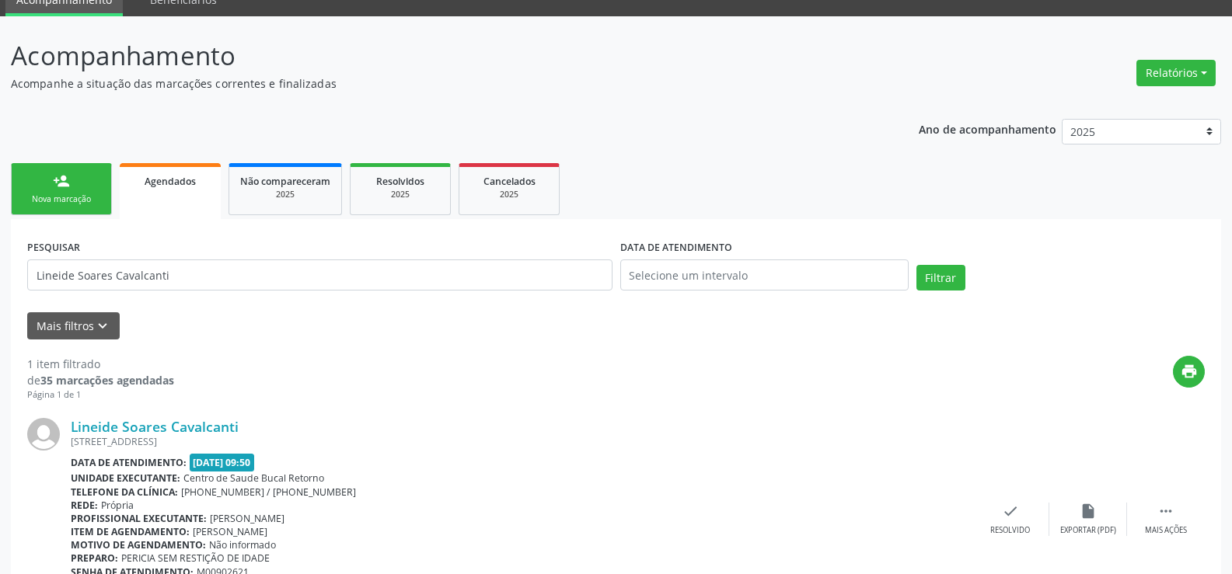
scroll to position [160, 0]
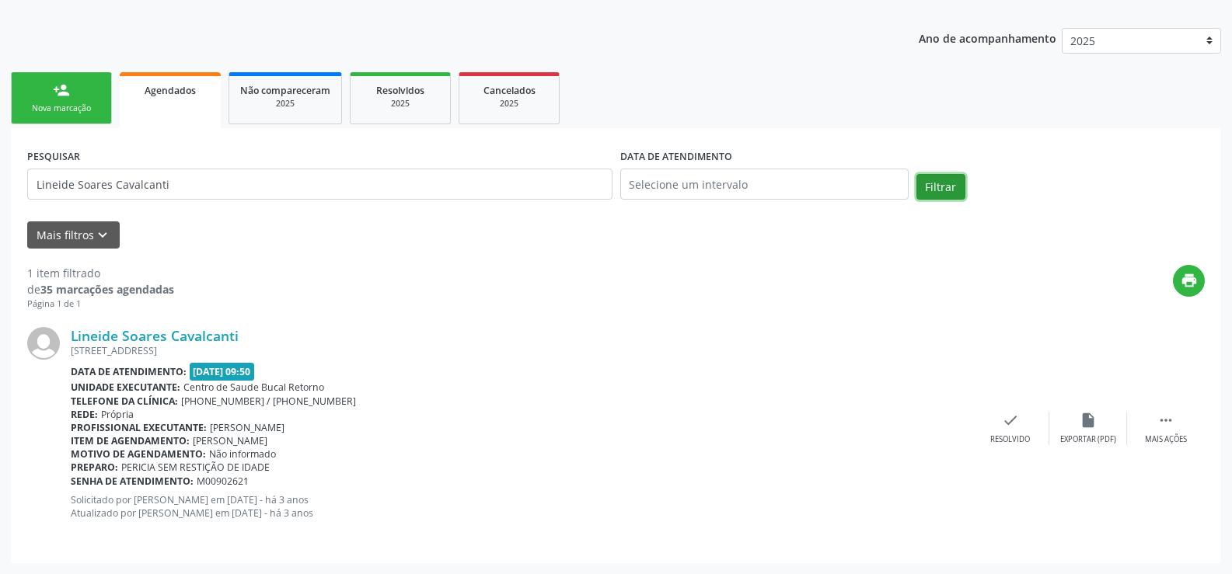
click at [947, 190] on button "Filtrar" at bounding box center [940, 187] width 49 height 26
